Goal: Navigation & Orientation: Find specific page/section

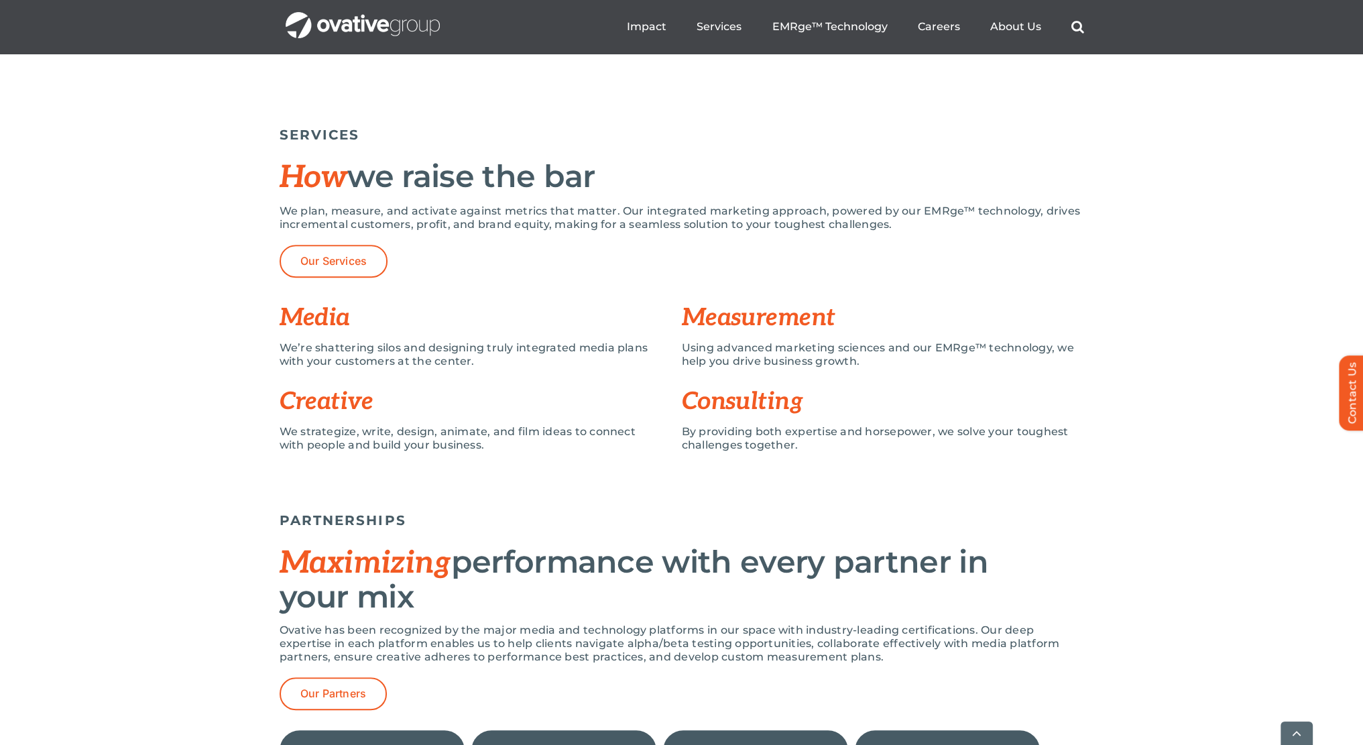
scroll to position [1073, 0]
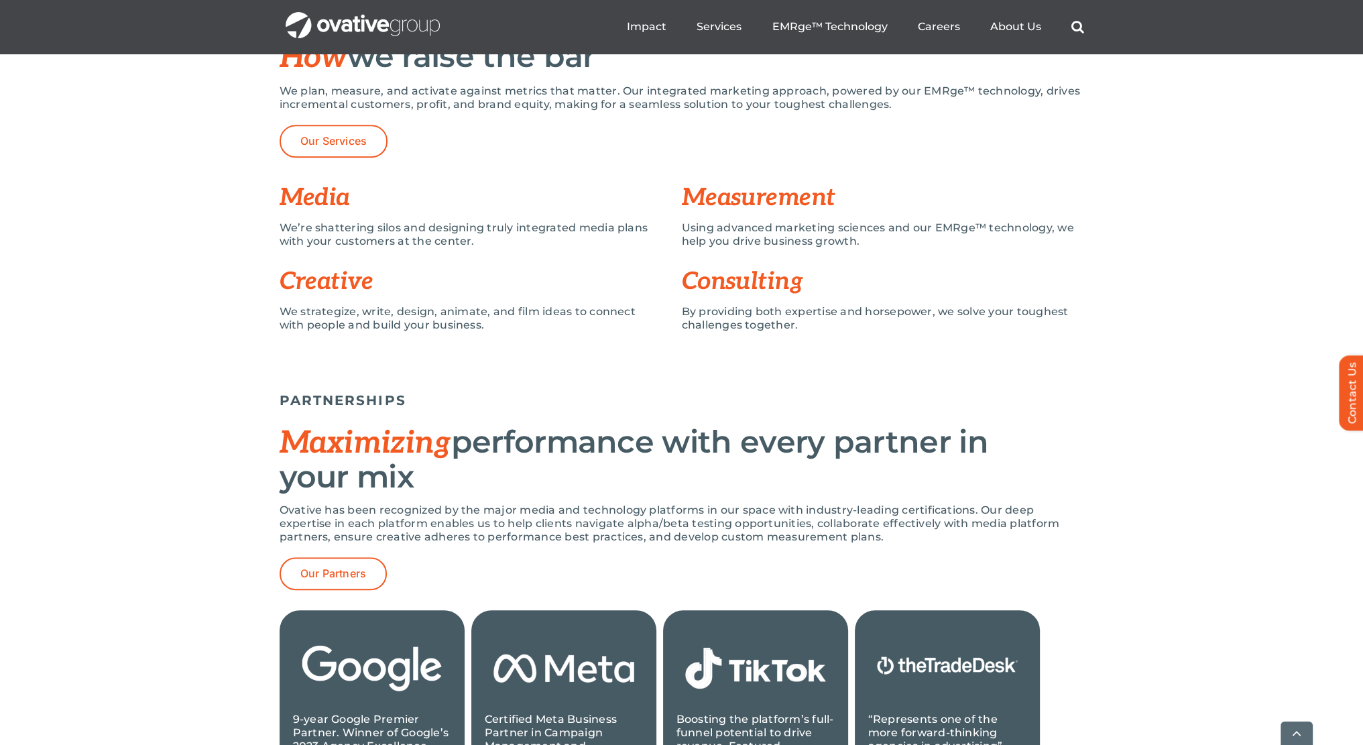
click at [332, 205] on h3 "Media" at bounding box center [481, 197] width 402 height 27
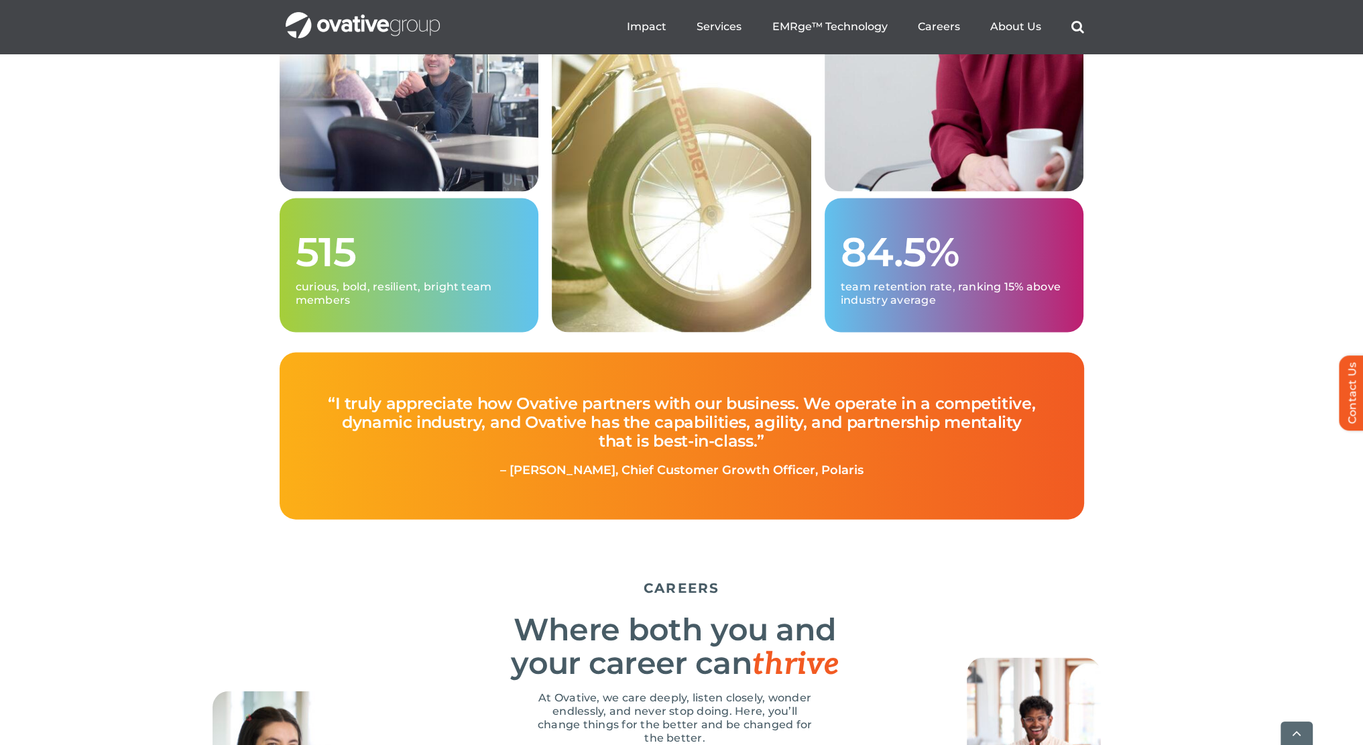
scroll to position [3754, 0]
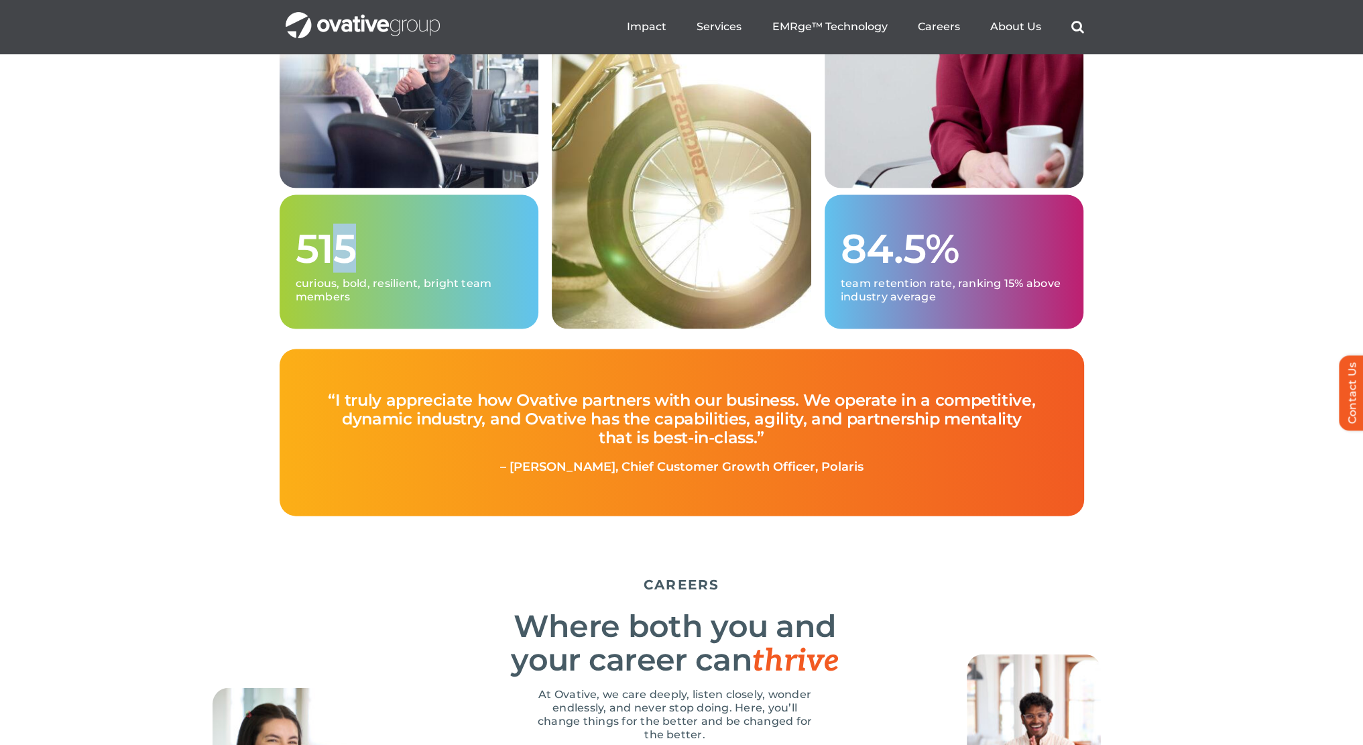
drag, startPoint x: 354, startPoint y: 270, endPoint x: 457, endPoint y: 274, distance: 102.6
click at [451, 274] on div "515 curious, bold, resilient, bright team members" at bounding box center [409, 262] width 259 height 134
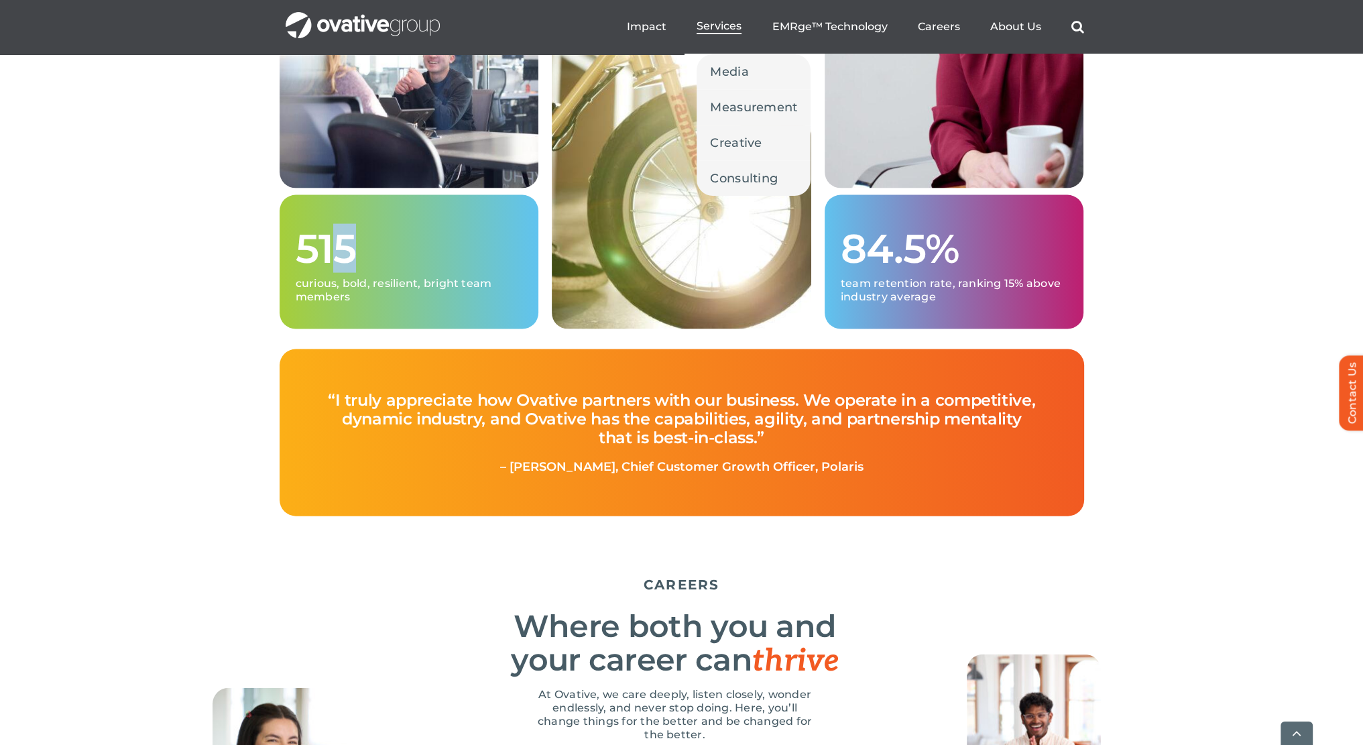
click at [732, 23] on span "Services" at bounding box center [718, 25] width 45 height 13
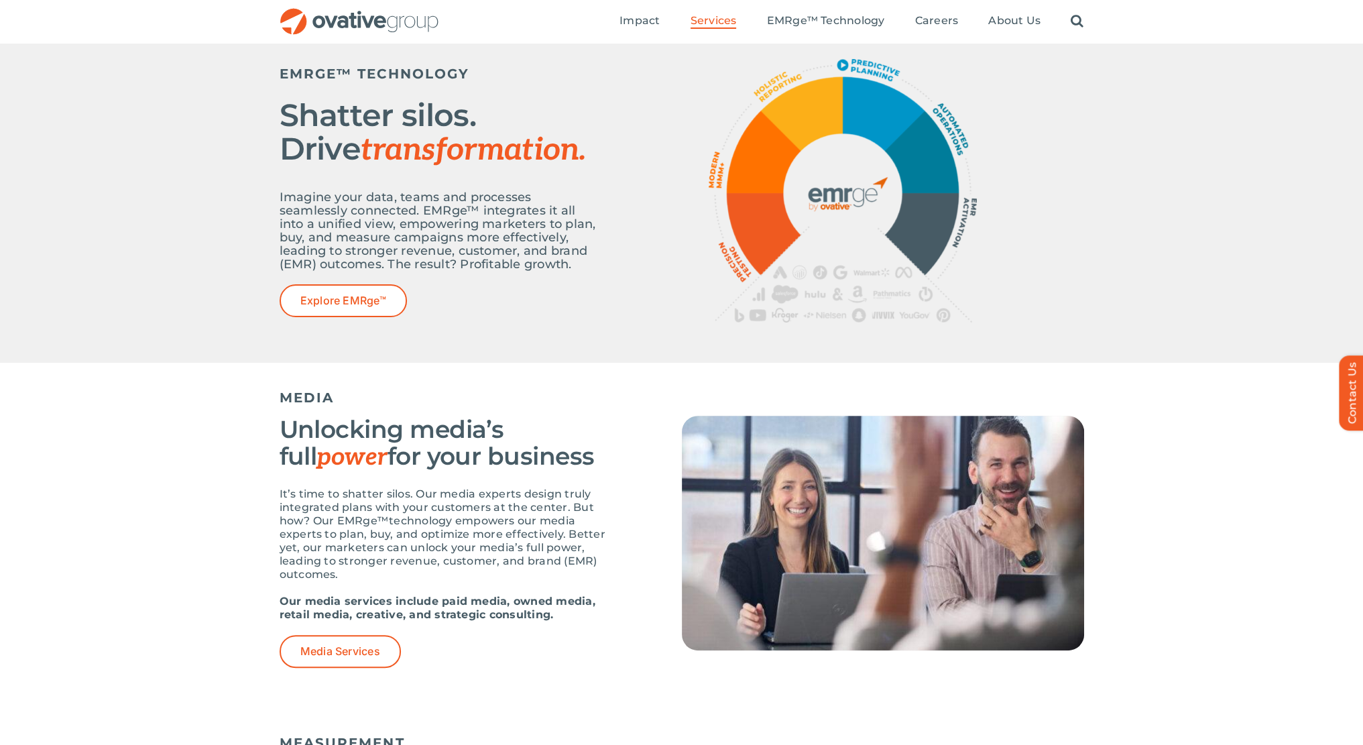
scroll to position [229, 0]
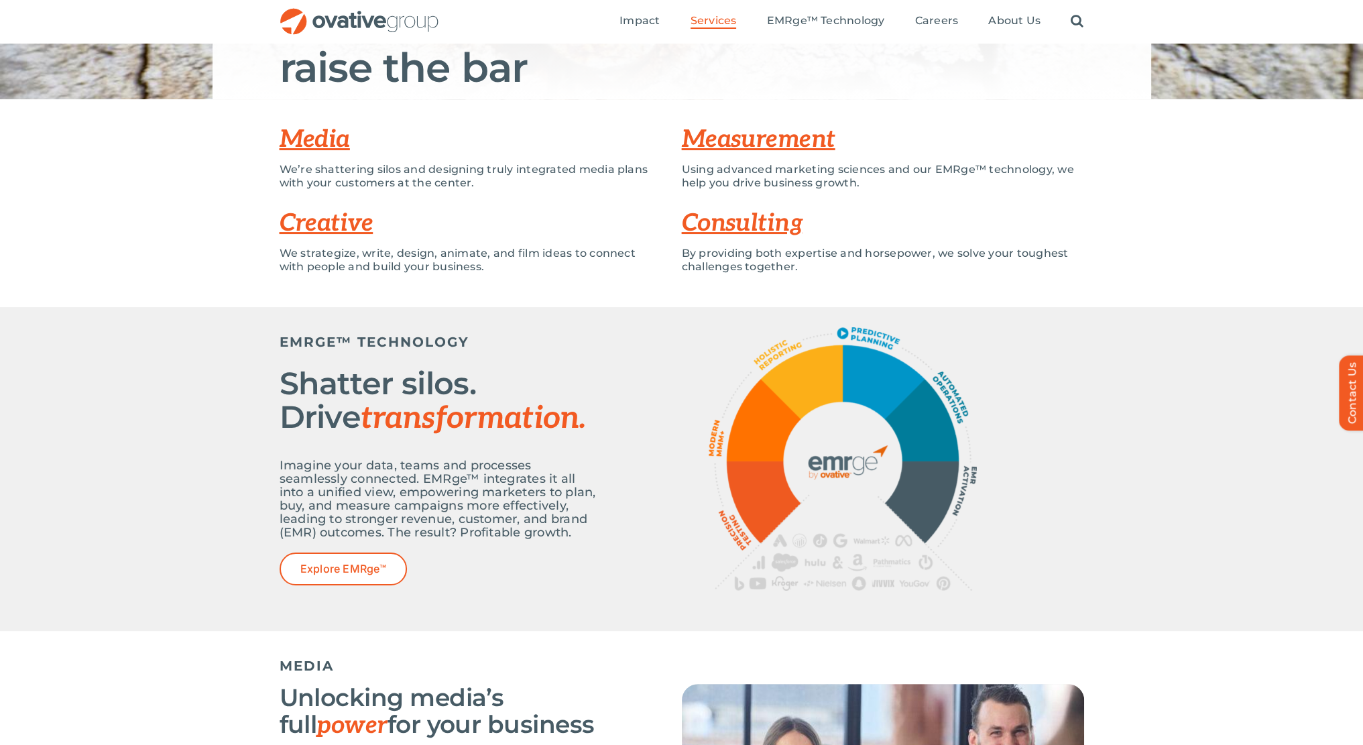
click at [729, 223] on link "Consulting" at bounding box center [742, 222] width 121 height 29
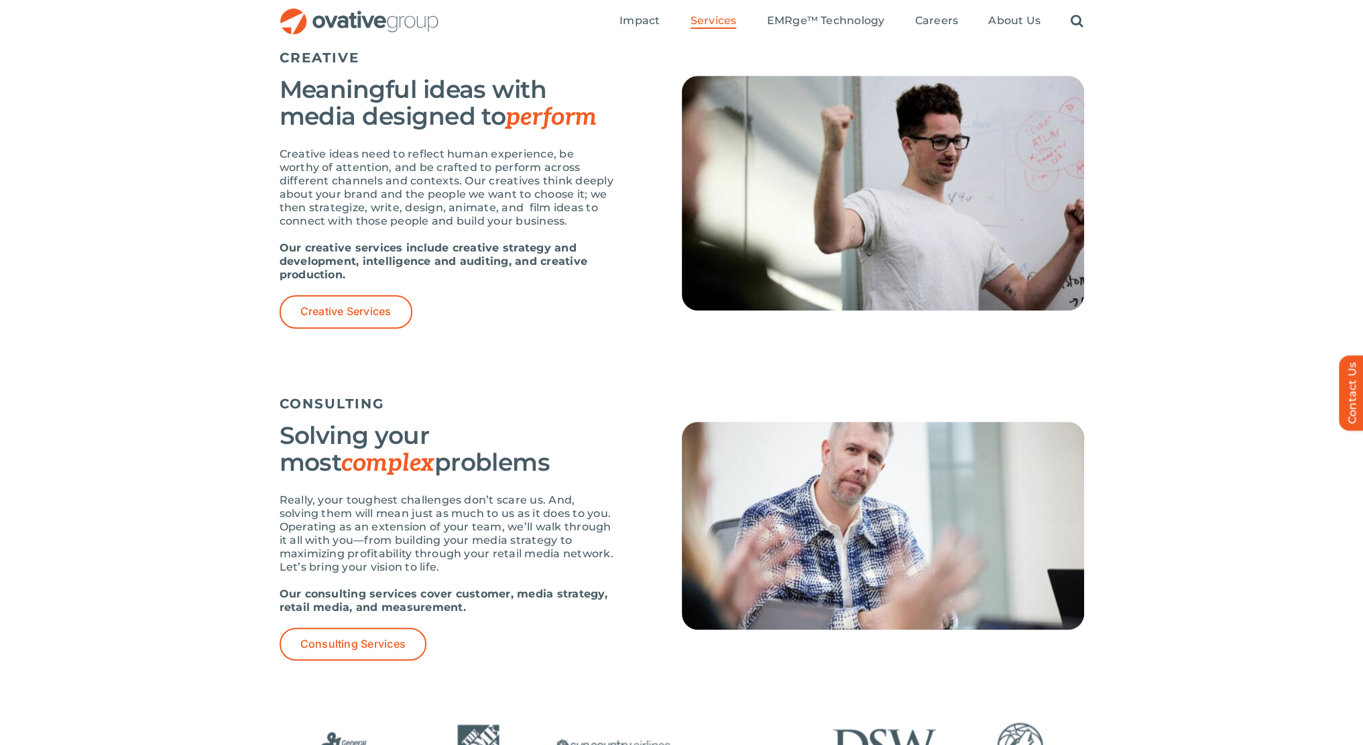
scroll to position [1182, 0]
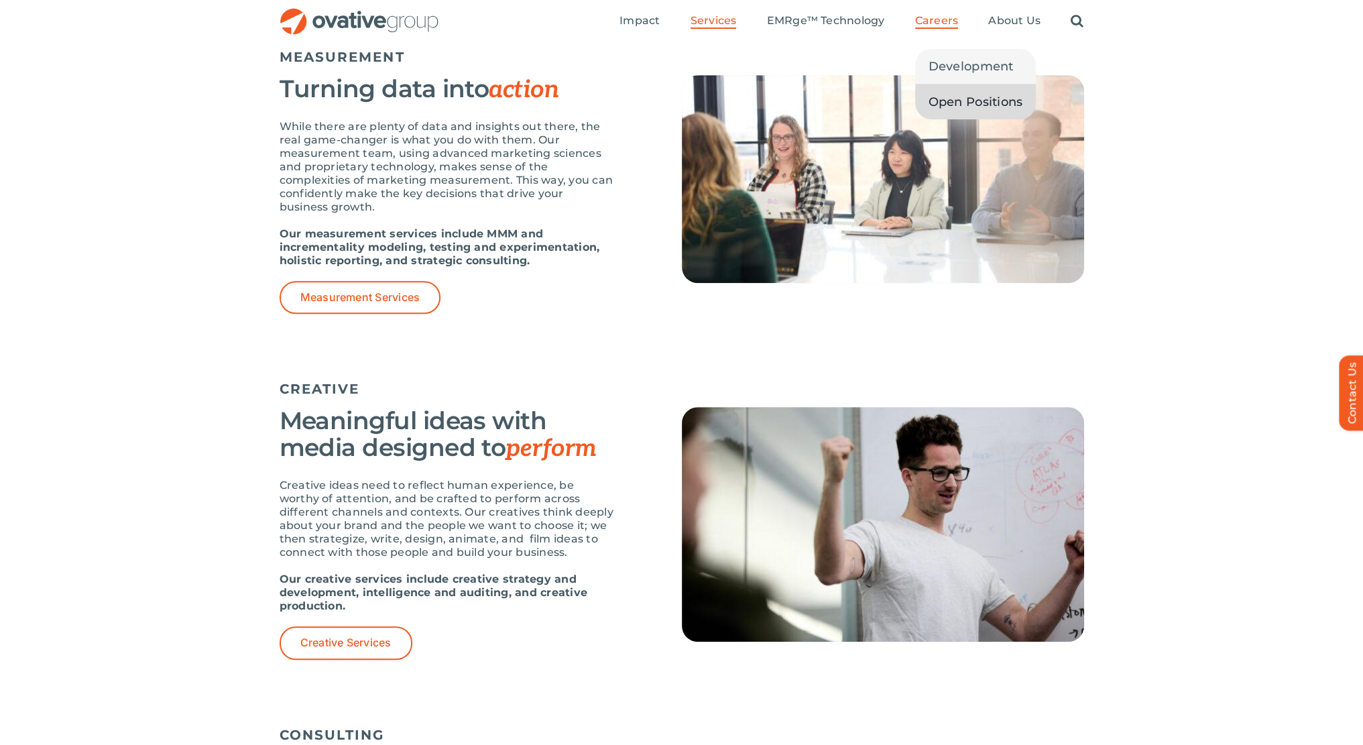
click at [965, 104] on span "Open Positions" at bounding box center [975, 102] width 95 height 19
